Goal: Task Accomplishment & Management: Use online tool/utility

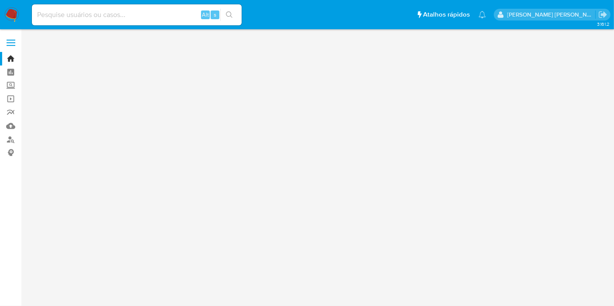
click at [149, 15] on input at bounding box center [137, 14] width 210 height 11
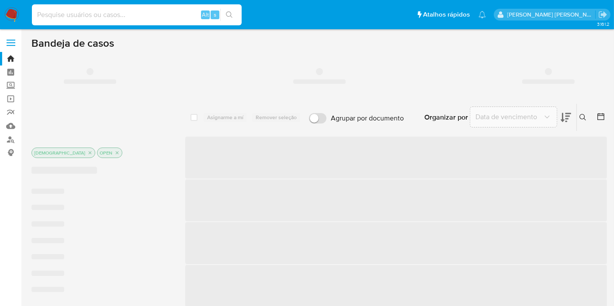
paste input "TMqXPK51OqQB3gs9tJOYSvz0"
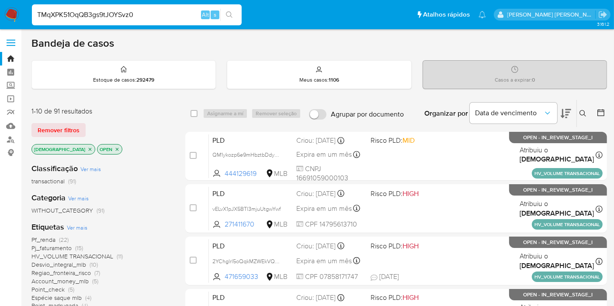
type input "TMqXPK51OqQB3gs9tJOYSvz0"
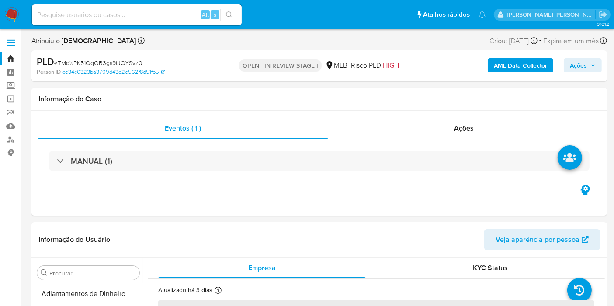
select select "10"
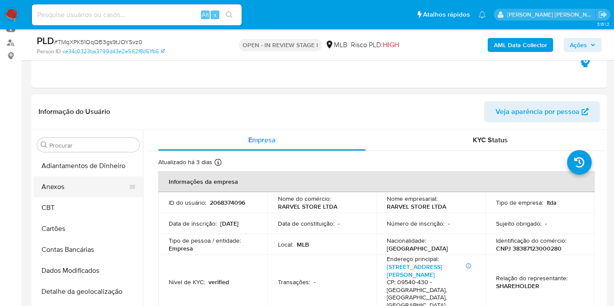
click at [77, 187] on button "Anexos" at bounding box center [85, 187] width 102 height 21
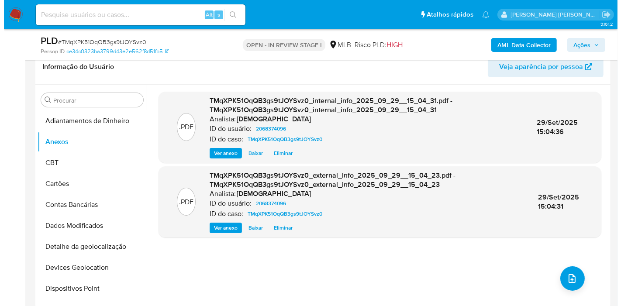
scroll to position [194, 0]
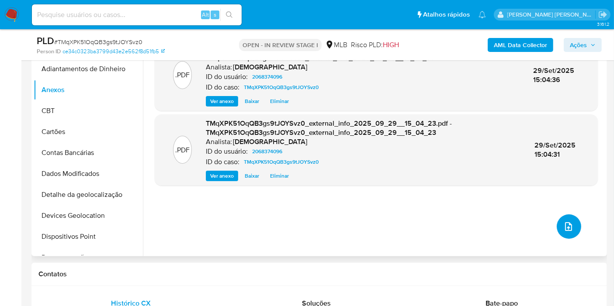
click at [565, 236] on button "upload-file" at bounding box center [569, 227] width 24 height 24
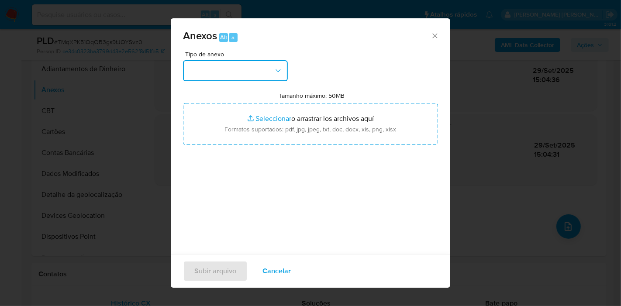
click at [243, 78] on button "button" at bounding box center [235, 70] width 105 height 21
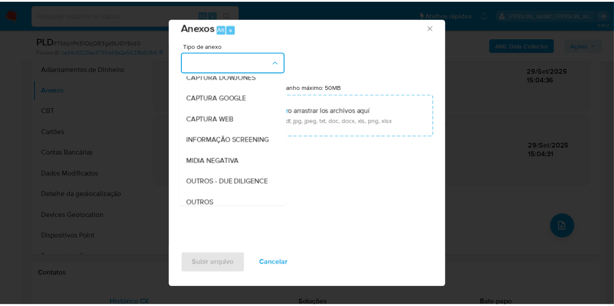
scroll to position [134, 0]
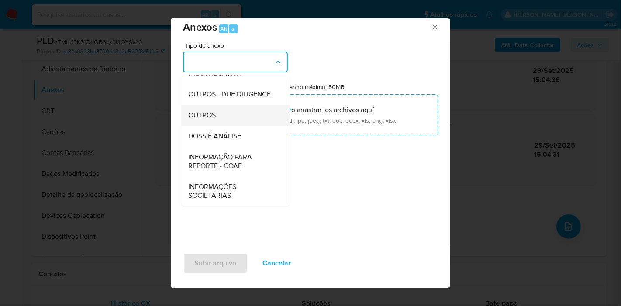
click at [232, 115] on div "OUTROS" at bounding box center [232, 115] width 89 height 21
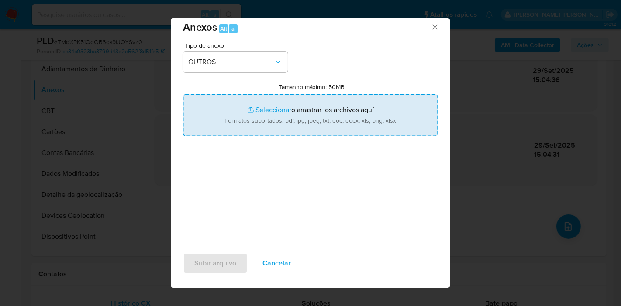
click at [258, 116] on input "Tamanho máximo: 50MB Seleccionar archivos" at bounding box center [310, 115] width 255 height 42
type input "C:\fakepath\Mulan 2068374096_2025_09_24_08_03_32.xlsx"
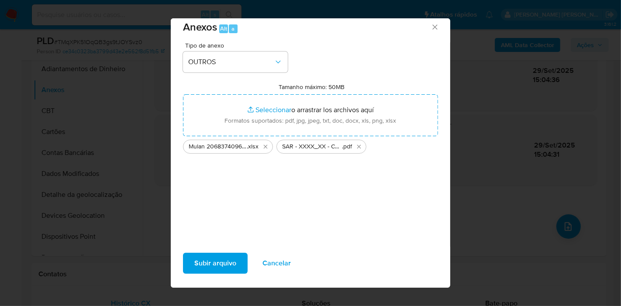
click at [206, 260] on span "Subir arquivo" at bounding box center [215, 263] width 42 height 19
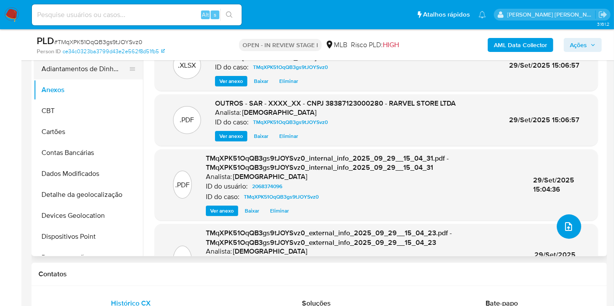
scroll to position [49, 0]
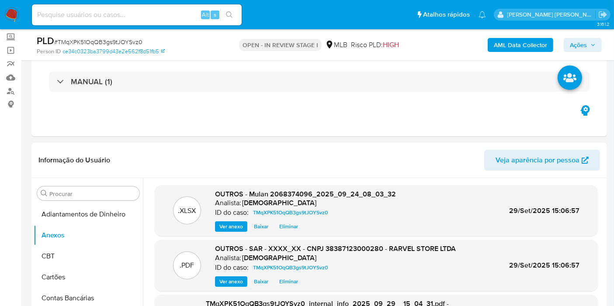
click at [153, 21] on div "Alt s" at bounding box center [137, 14] width 210 height 21
click at [153, 17] on input at bounding box center [137, 14] width 210 height 11
paste input "AtacuaYUm7dGdV4iSHBLALwo"
type input "AtacuaYUm7dGdV4iSHBLALwo"
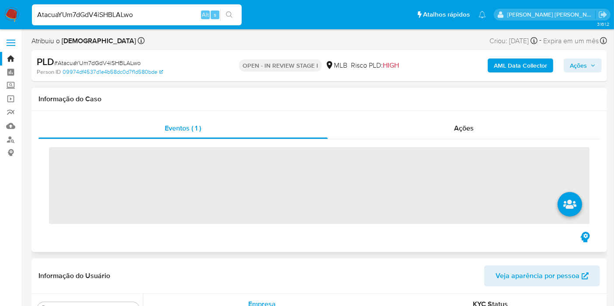
scroll to position [453, 0]
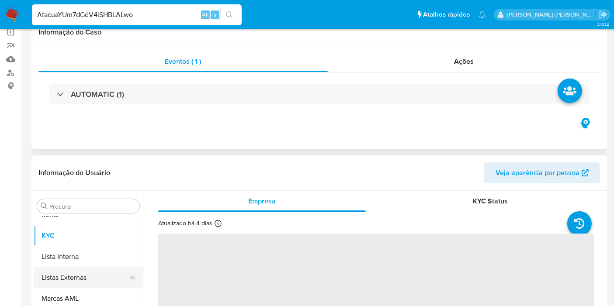
select select "10"
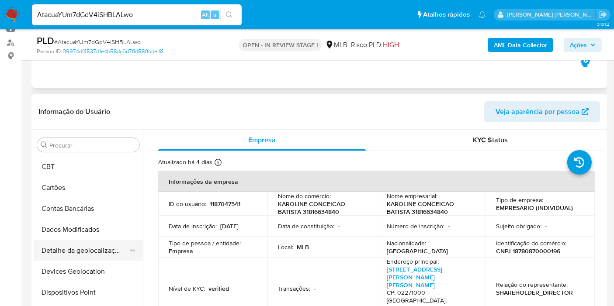
scroll to position [0, 0]
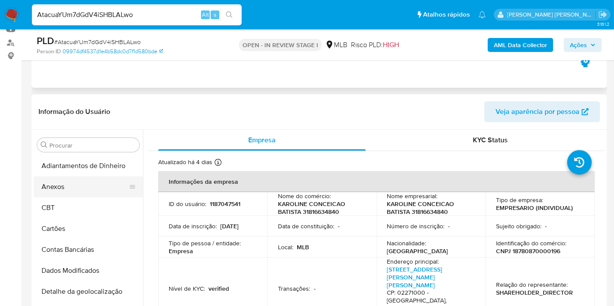
click at [60, 186] on button "Anexos" at bounding box center [85, 187] width 102 height 21
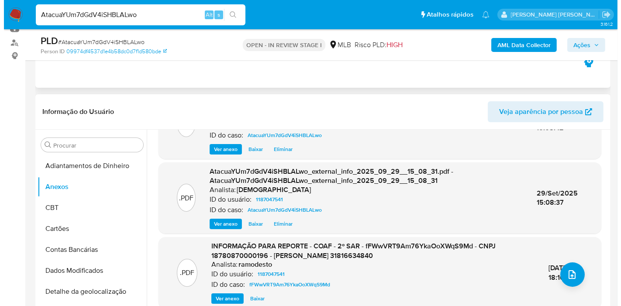
scroll to position [97, 0]
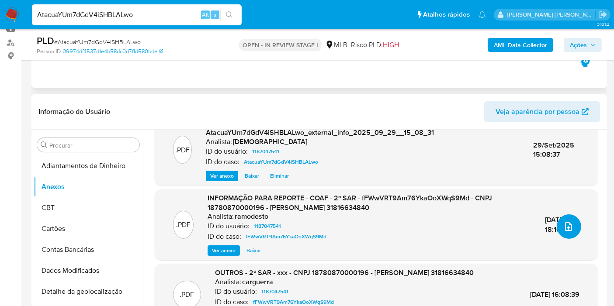
click at [568, 233] on button "upload-file" at bounding box center [569, 227] width 24 height 24
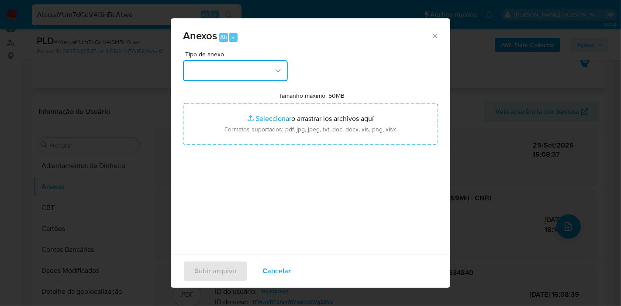
click at [256, 67] on button "button" at bounding box center [235, 70] width 105 height 21
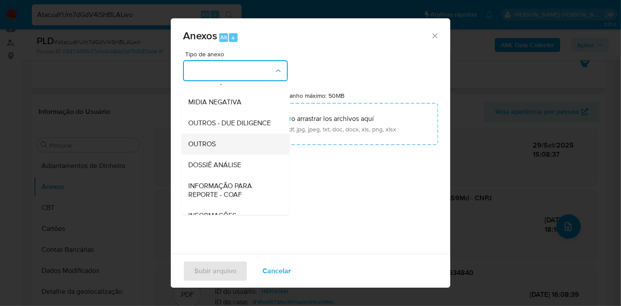
click at [230, 155] on div "OUTROS" at bounding box center [232, 144] width 89 height 21
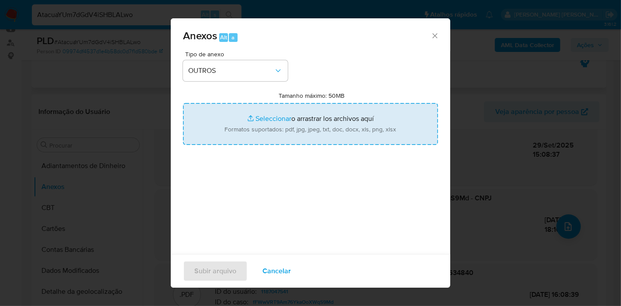
click at [252, 124] on input "Tamanho máximo: 50MB Seleccionar archivos" at bounding box center [310, 124] width 255 height 42
type input "C:\fakepath\3º SAR - XXXX_XX - CNPJ 18780870000196 - [PERSON_NAME] 31816634840.…"
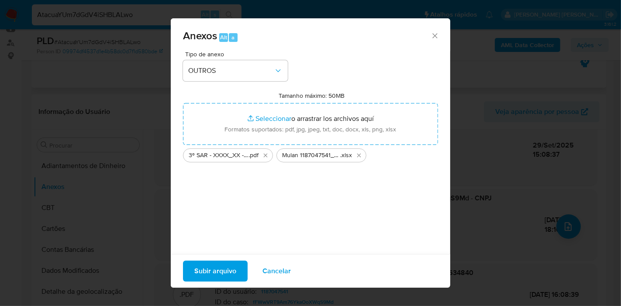
click at [212, 269] on span "Subir arquivo" at bounding box center [215, 271] width 42 height 19
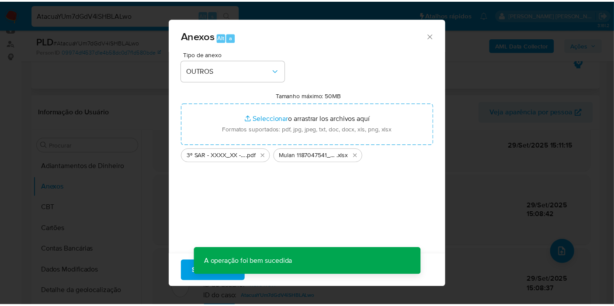
scroll to position [81, 0]
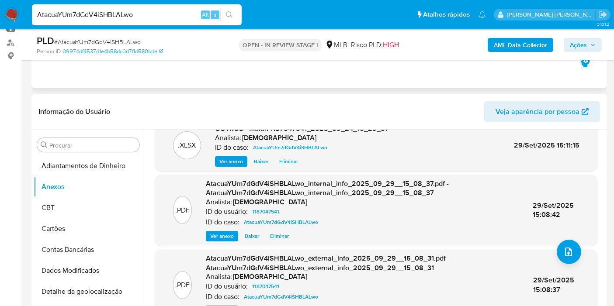
click at [85, 87] on div "Eventos ( 1 ) Ações AUTOMATIC (1)" at bounding box center [319, 35] width 576 height 105
click at [80, 16] on input "AtacuaYUm7dGdV4iSHBLALwo" at bounding box center [137, 14] width 210 height 11
paste input "jT0rvv4RBauyJ2hoUonmbqOc"
type input "jT0rvv4RBauyJ2hoUonmbqOc"
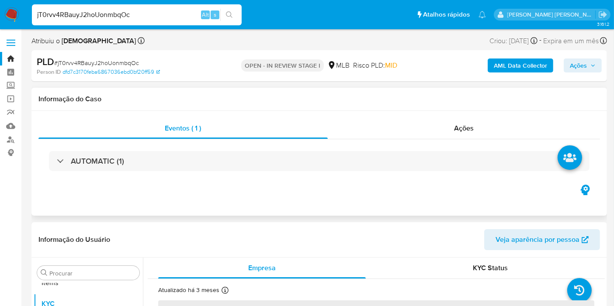
scroll to position [453, 0]
select select "10"
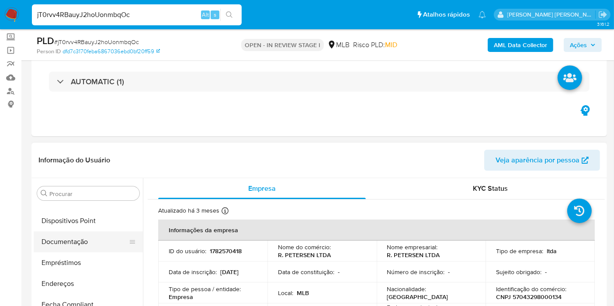
scroll to position [0, 0]
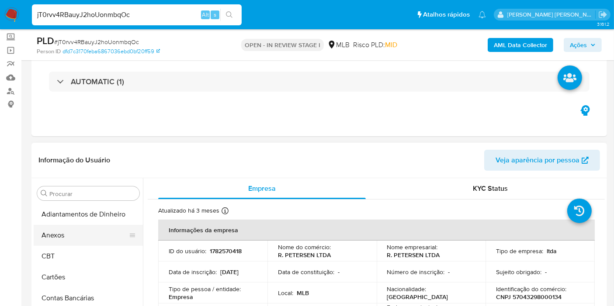
click at [76, 233] on button "Anexos" at bounding box center [85, 235] width 102 height 21
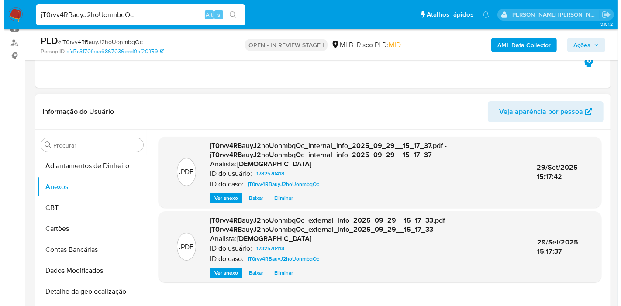
scroll to position [146, 0]
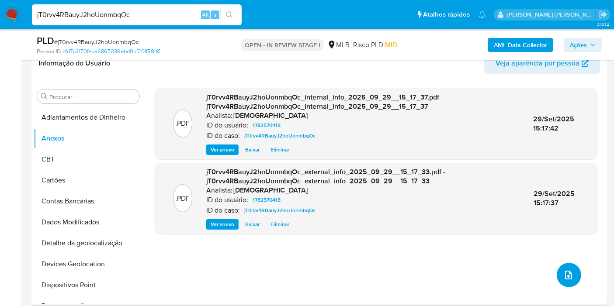
click at [572, 280] on button "upload-file" at bounding box center [569, 275] width 24 height 24
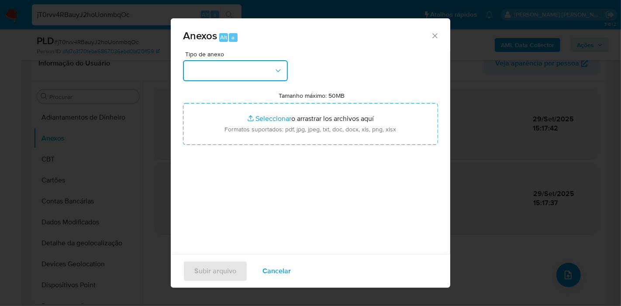
click at [244, 73] on button "button" at bounding box center [235, 70] width 105 height 21
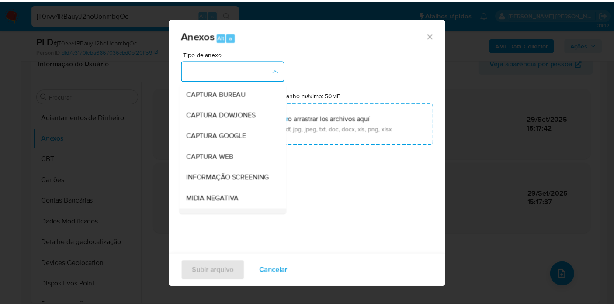
scroll to position [97, 0]
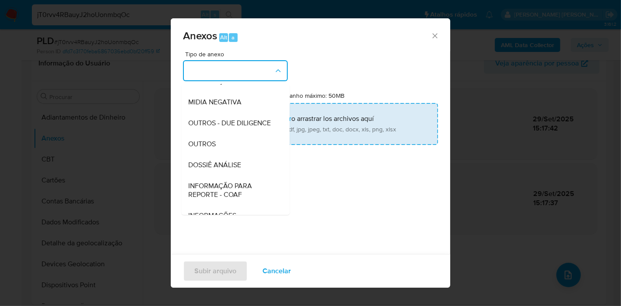
drag, startPoint x: 221, startPoint y: 159, endPoint x: 231, endPoint y: 138, distance: 23.5
click at [222, 155] on div "OUTROS" at bounding box center [232, 144] width 89 height 21
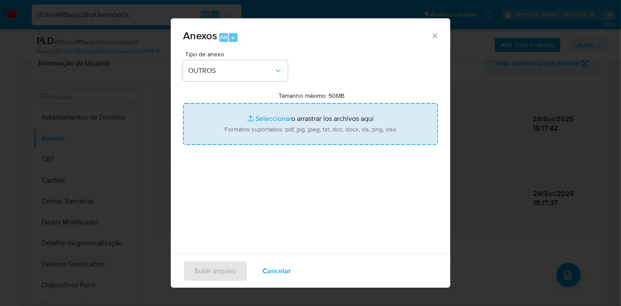
click at [241, 120] on input "Tamanho máximo: 50MB Seleccionar archivos" at bounding box center [310, 124] width 255 height 42
type input "C:\fakepath\Mulan 1782570418_2025_09_22_08_19_02.xlsx"
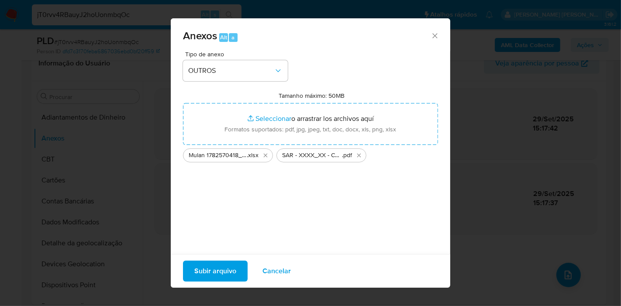
click at [214, 269] on span "Subir arquivo" at bounding box center [215, 271] width 42 height 19
